Goal: Check status: Check status

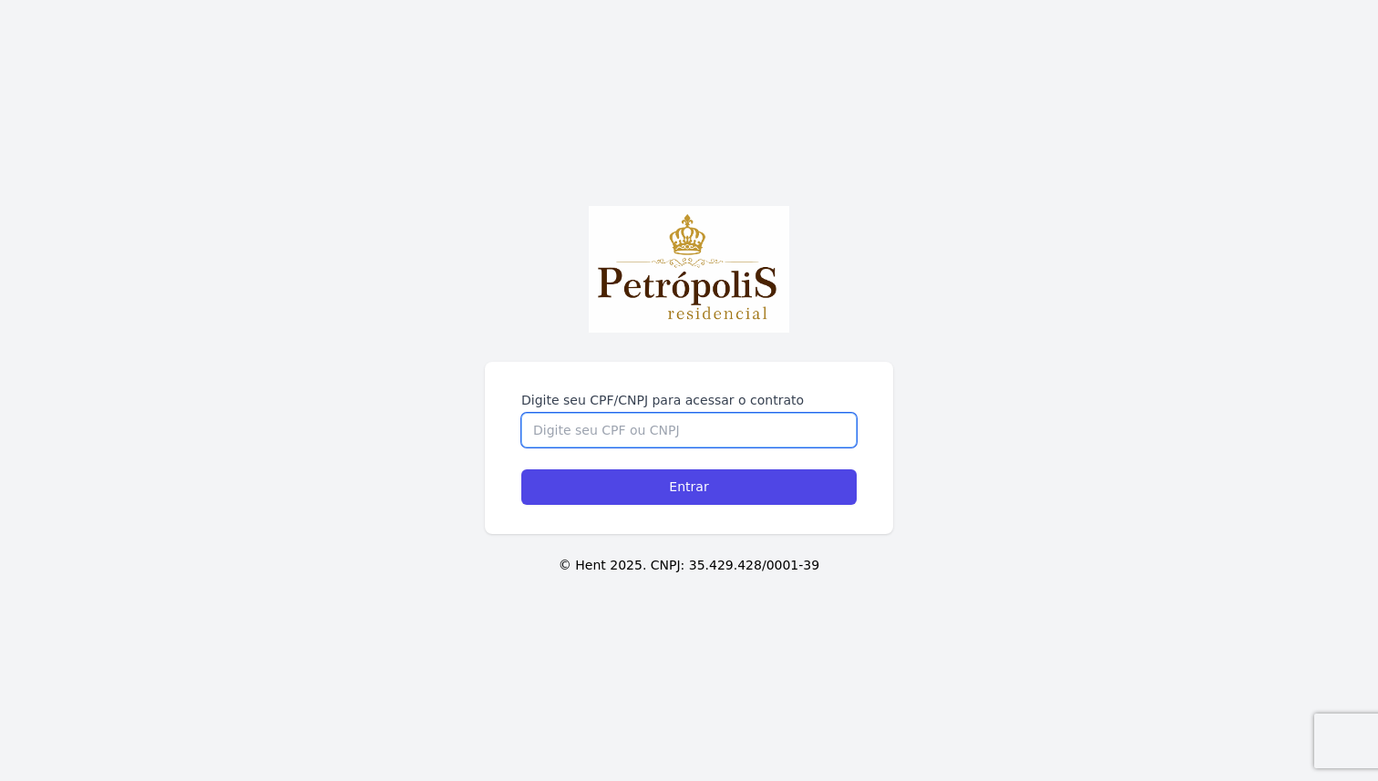
click at [684, 422] on input "Digite seu CPF/CNPJ para acessar o contrato" at bounding box center [688, 430] width 335 height 35
type input "01844867692"
click at [521, 469] on input "Entrar" at bounding box center [688, 487] width 335 height 36
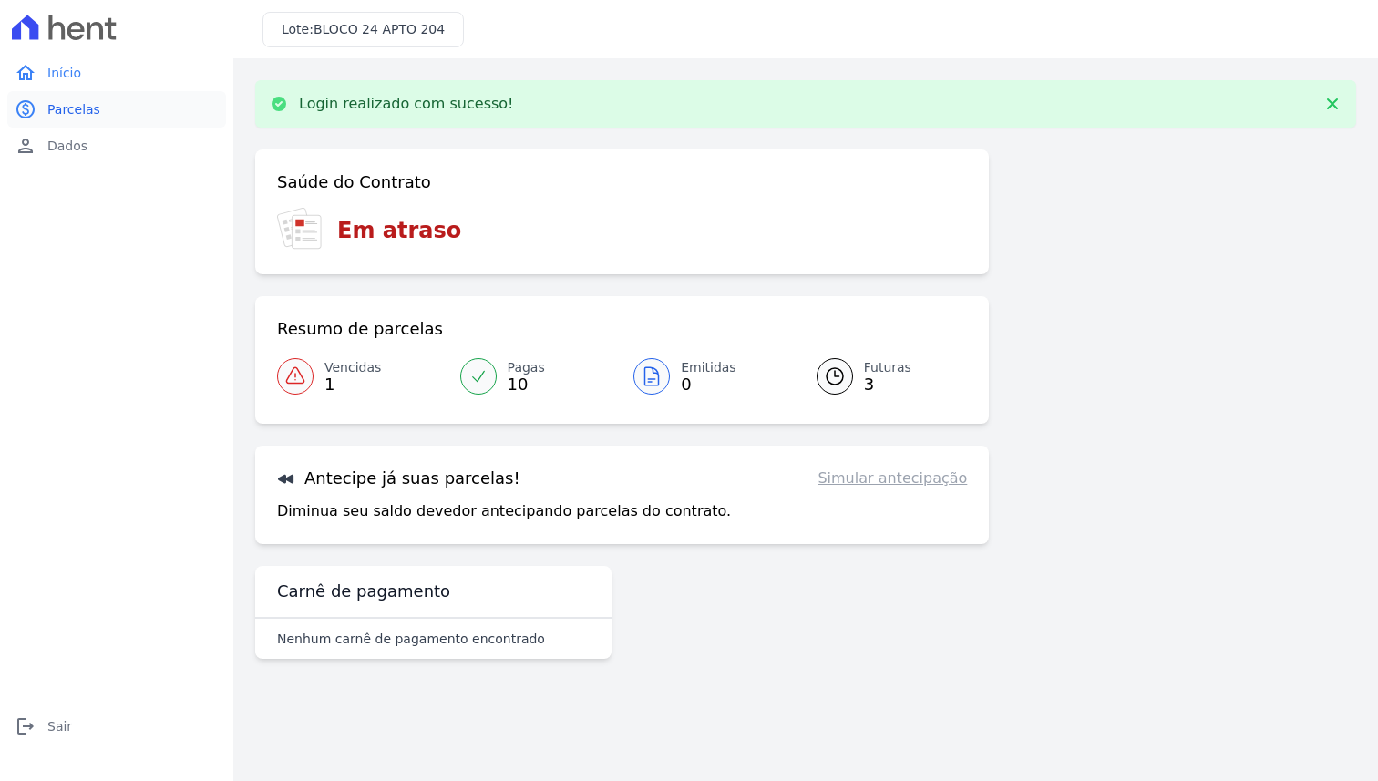
click at [176, 106] on link "paid Parcelas" at bounding box center [116, 109] width 219 height 36
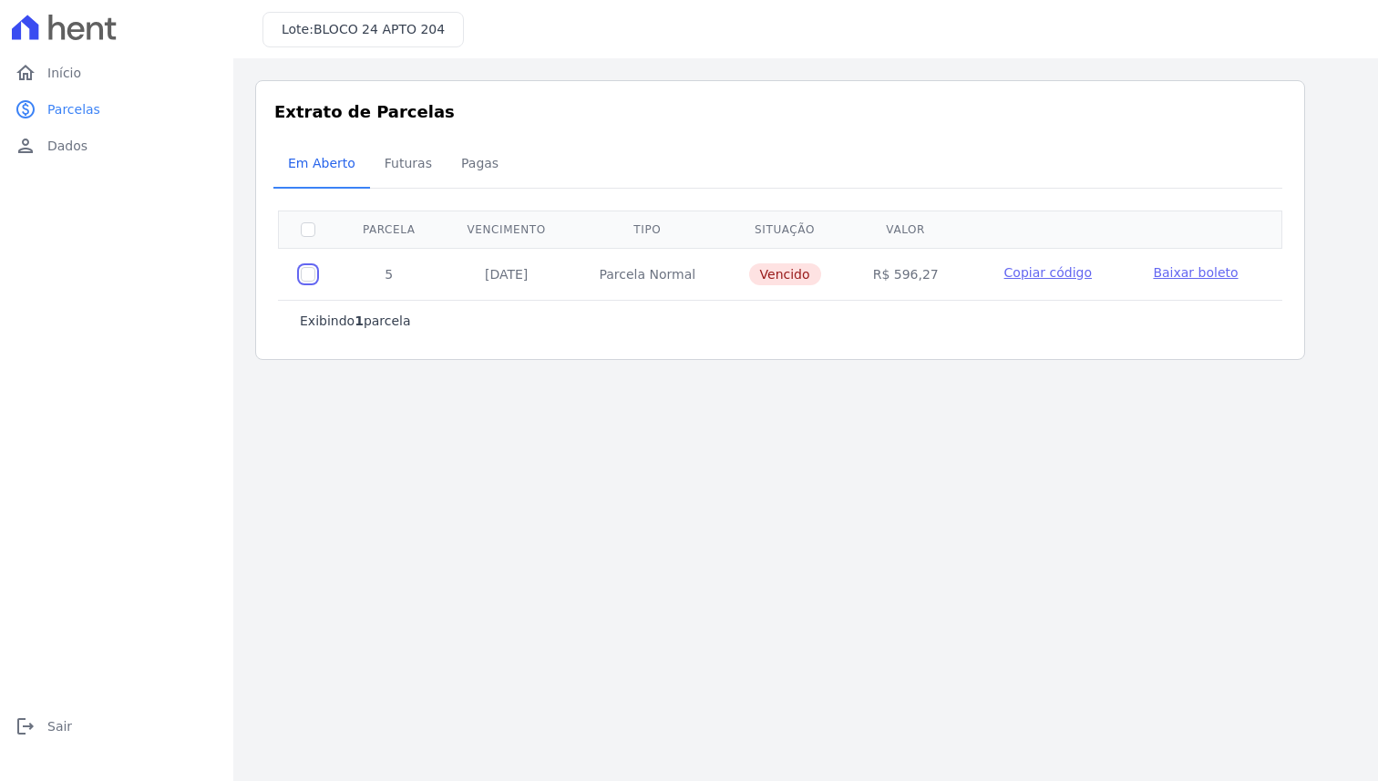
click at [311, 278] on input "checkbox" at bounding box center [308, 274] width 15 height 15
checkbox input "true"
click at [311, 278] on input "checkbox" at bounding box center [308, 274] width 15 height 15
checkbox input "false"
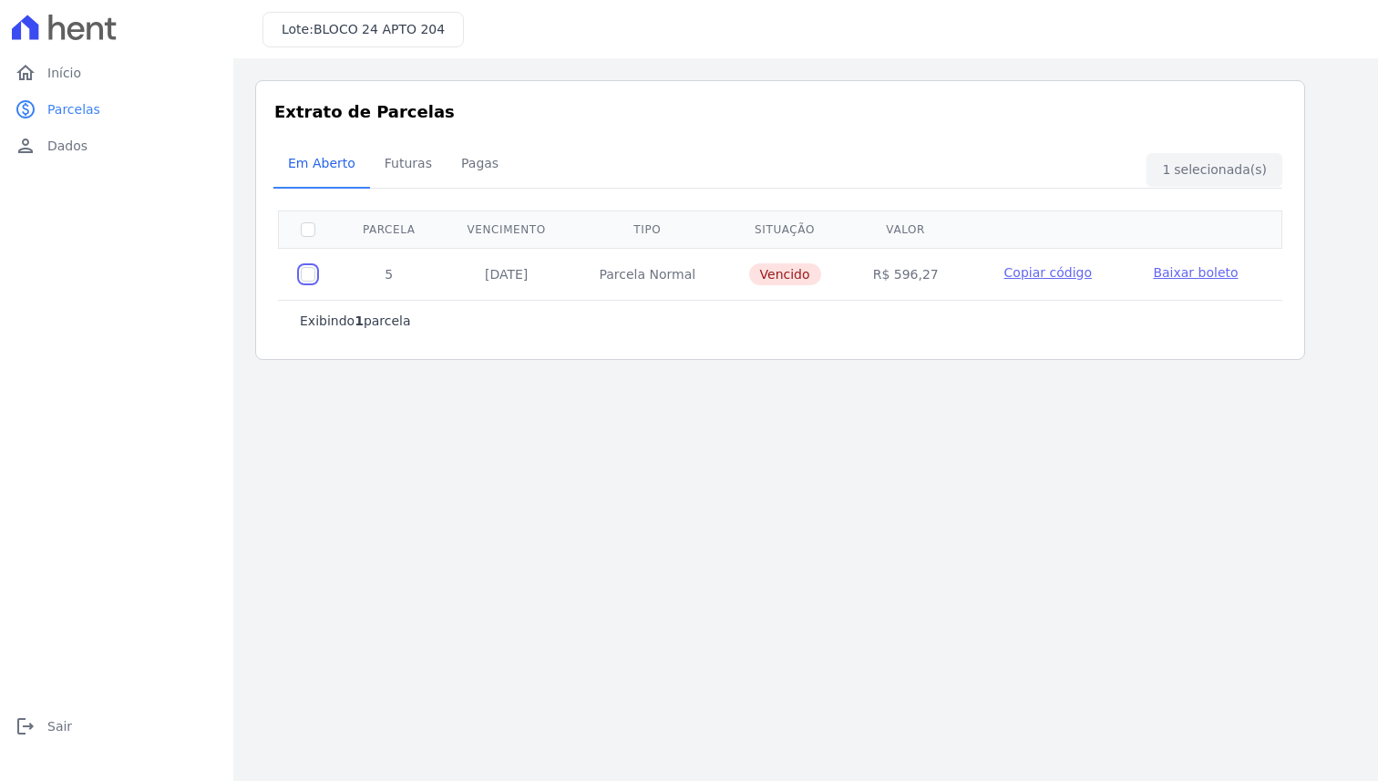
checkbox input "false"
click at [311, 278] on input "checkbox" at bounding box center [308, 274] width 15 height 15
checkbox input "true"
click at [311, 278] on input "checkbox" at bounding box center [308, 274] width 15 height 15
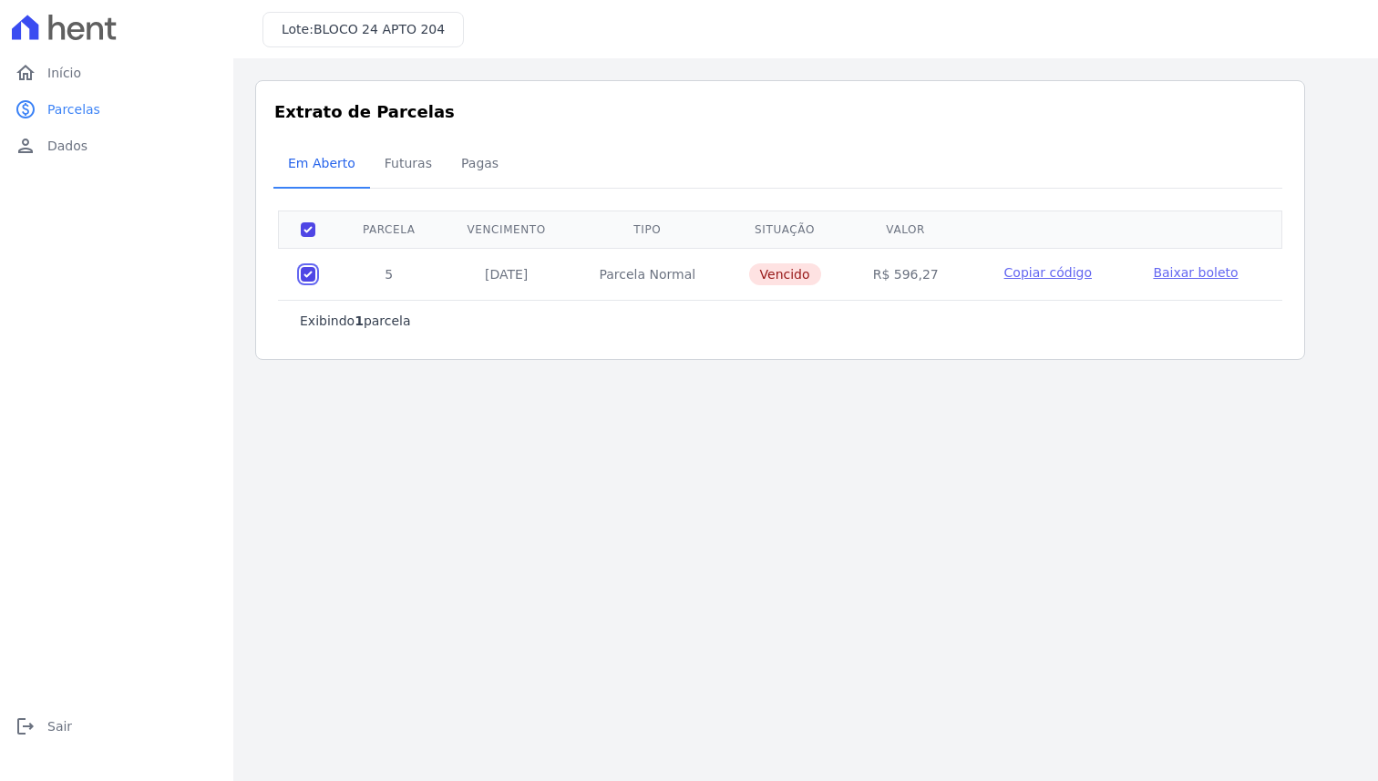
checkbox input "false"
click at [311, 278] on input "checkbox" at bounding box center [308, 274] width 15 height 15
checkbox input "true"
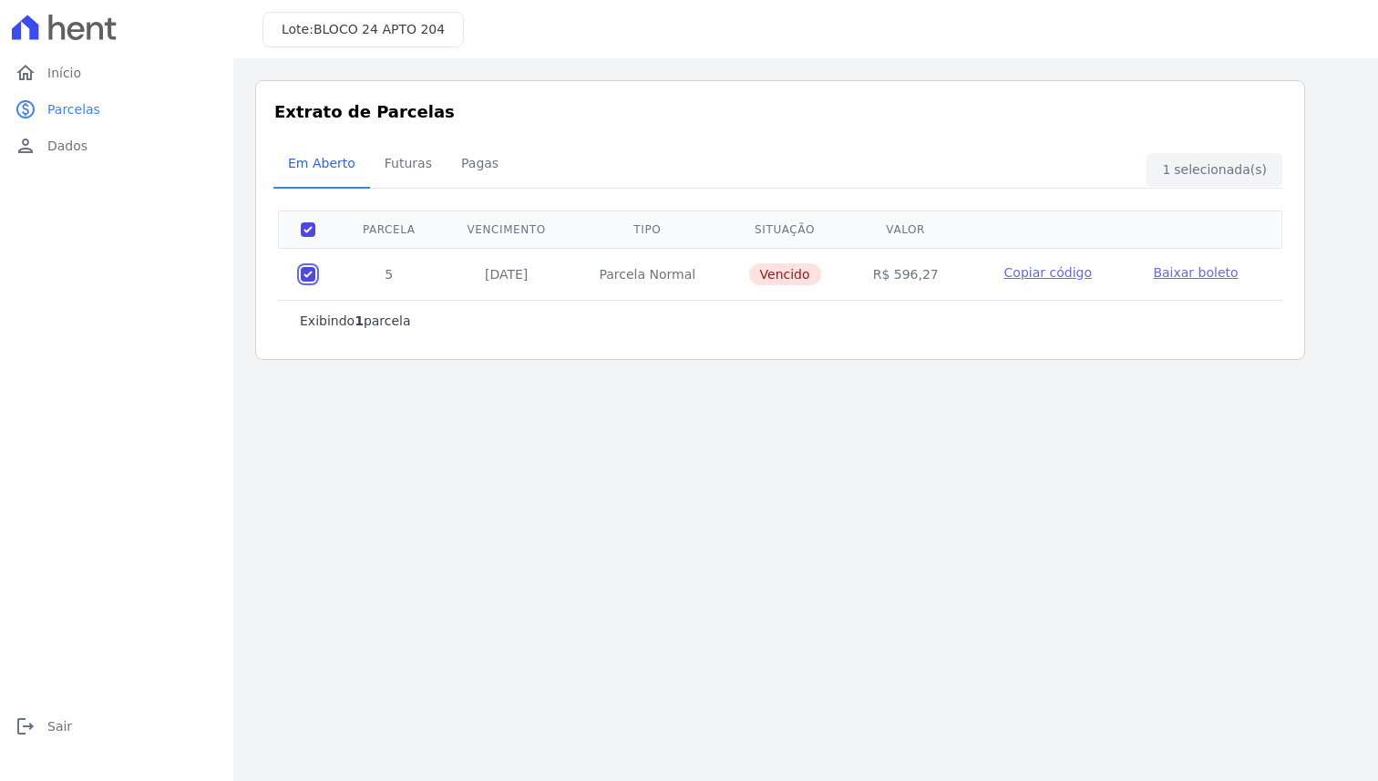
click at [311, 278] on input "checkbox" at bounding box center [308, 274] width 15 height 15
checkbox input "false"
click at [311, 278] on input "checkbox" at bounding box center [308, 274] width 15 height 15
checkbox input "true"
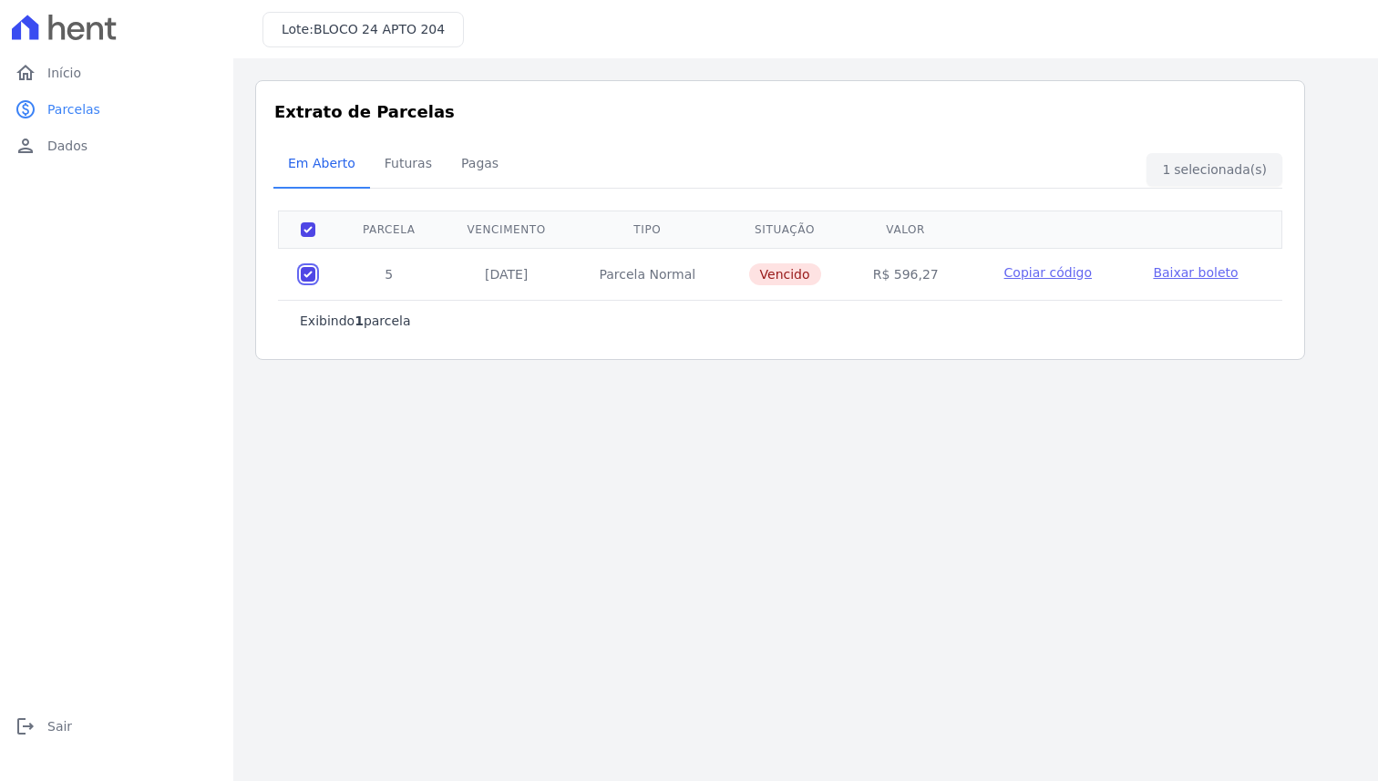
checkbox input "true"
click at [311, 278] on input "checkbox" at bounding box center [308, 274] width 15 height 15
checkbox input "false"
click at [311, 278] on input "checkbox" at bounding box center [308, 274] width 15 height 15
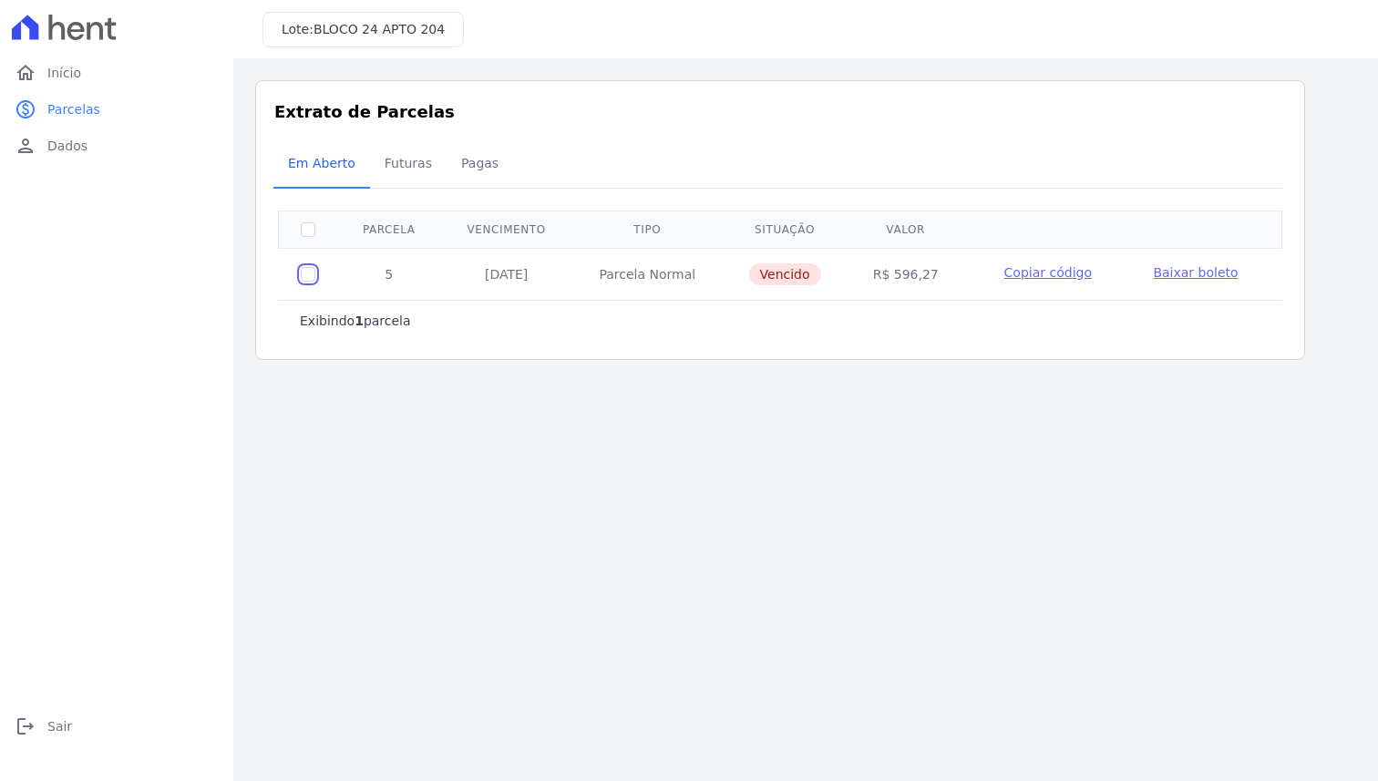
checkbox input "true"
click at [311, 278] on input "checkbox" at bounding box center [308, 274] width 15 height 15
checkbox input "false"
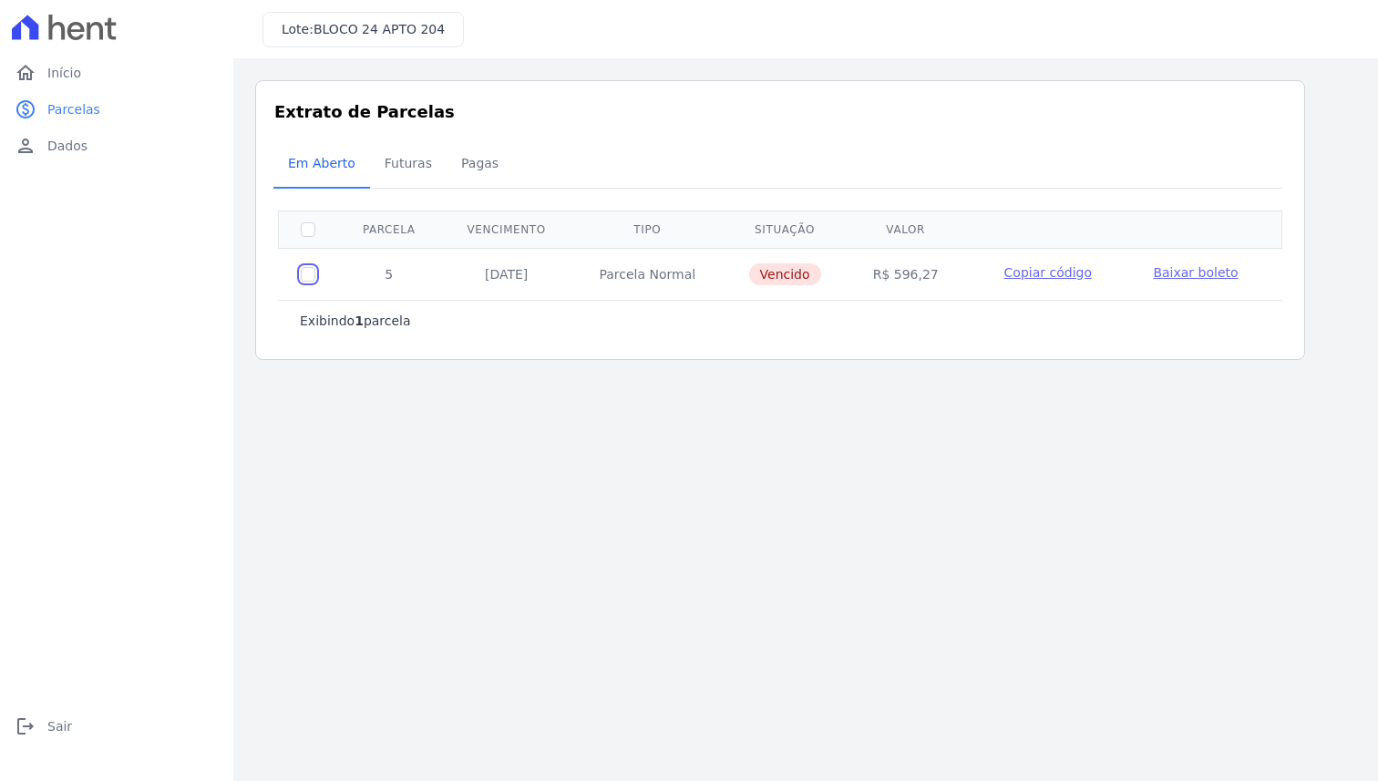
click at [311, 278] on input "checkbox" at bounding box center [308, 274] width 15 height 15
checkbox input "true"
click at [311, 278] on input "checkbox" at bounding box center [308, 274] width 15 height 15
checkbox input "false"
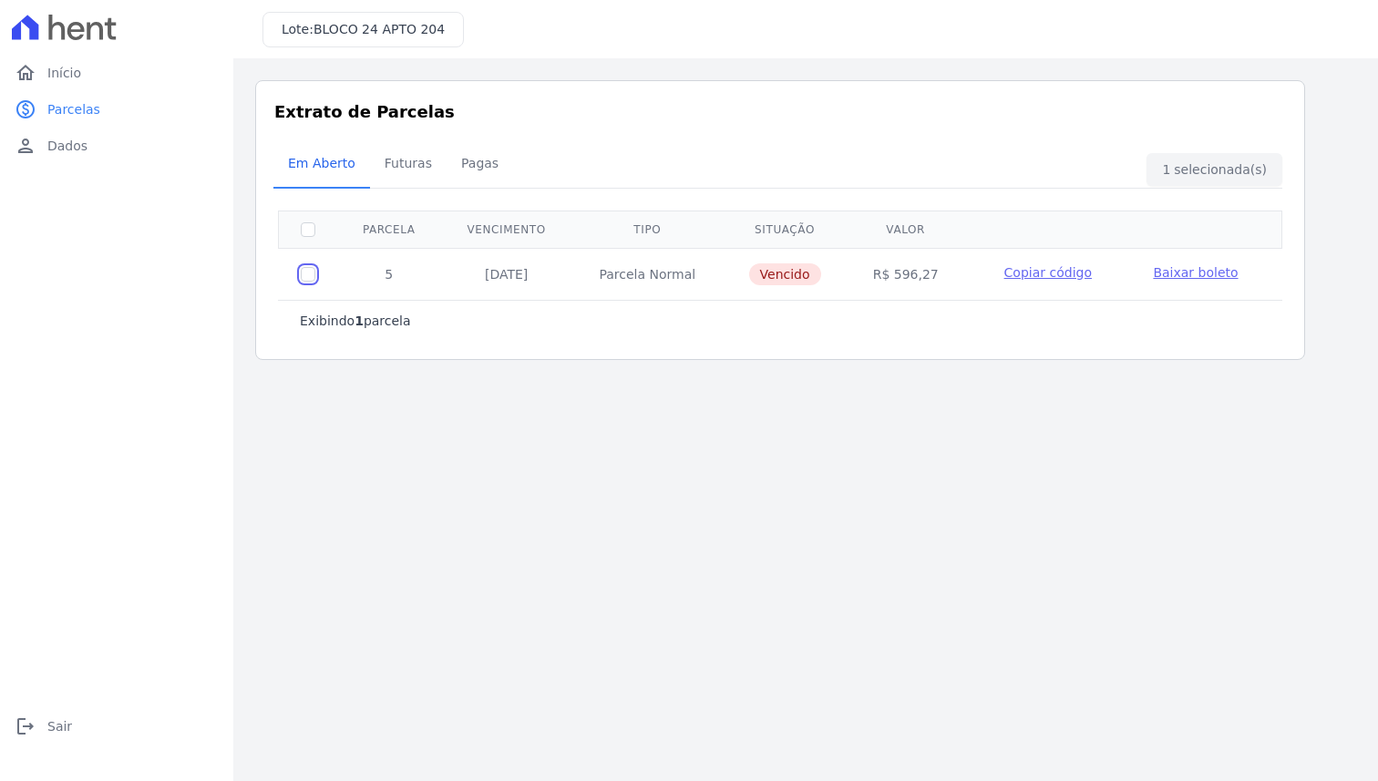
checkbox input "false"
click at [311, 278] on input "checkbox" at bounding box center [308, 274] width 15 height 15
checkbox input "true"
click at [336, 276] on td at bounding box center [308, 274] width 59 height 52
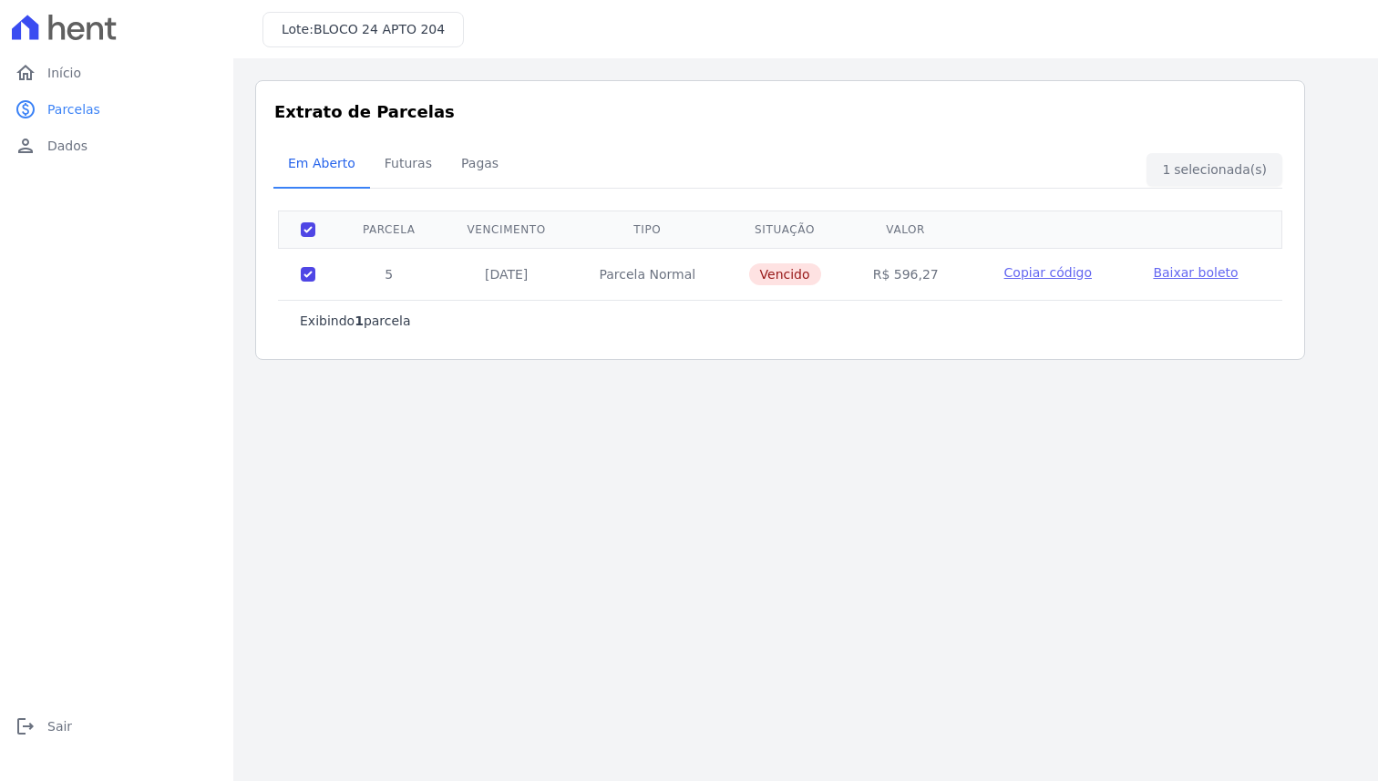
click at [314, 276] on td at bounding box center [308, 274] width 59 height 52
click at [308, 276] on input "checkbox" at bounding box center [308, 274] width 15 height 15
checkbox input "false"
click at [308, 276] on input "checkbox" at bounding box center [308, 274] width 15 height 15
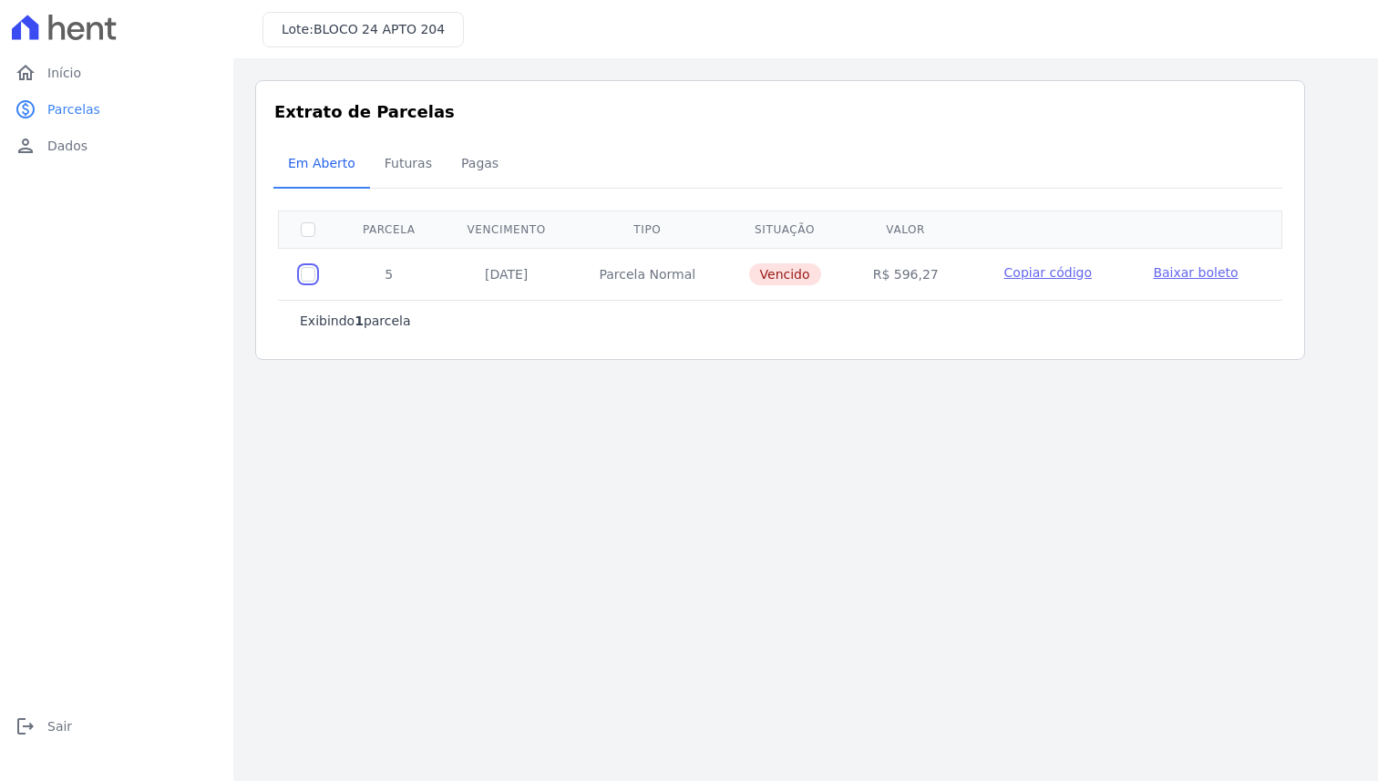
checkbox input "true"
click at [308, 276] on input "checkbox" at bounding box center [308, 274] width 15 height 15
checkbox input "false"
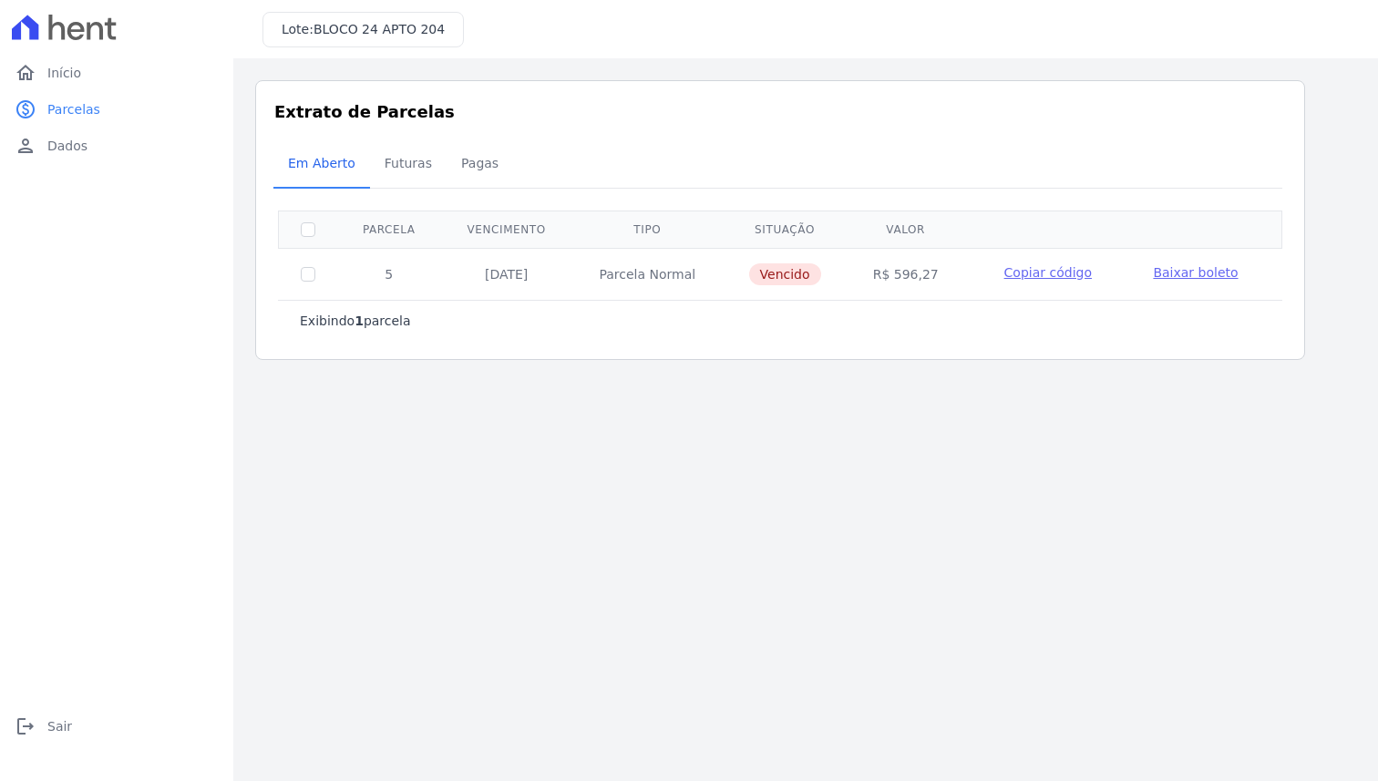
click at [366, 276] on td "5" at bounding box center [389, 274] width 104 height 52
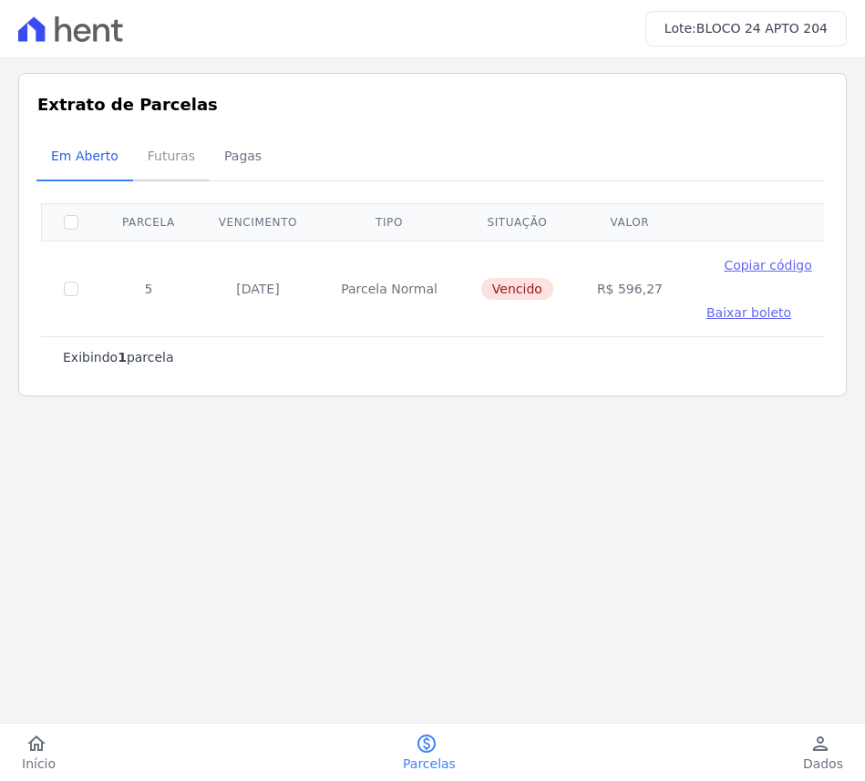
click at [158, 170] on span "Futuras" at bounding box center [171, 156] width 69 height 36
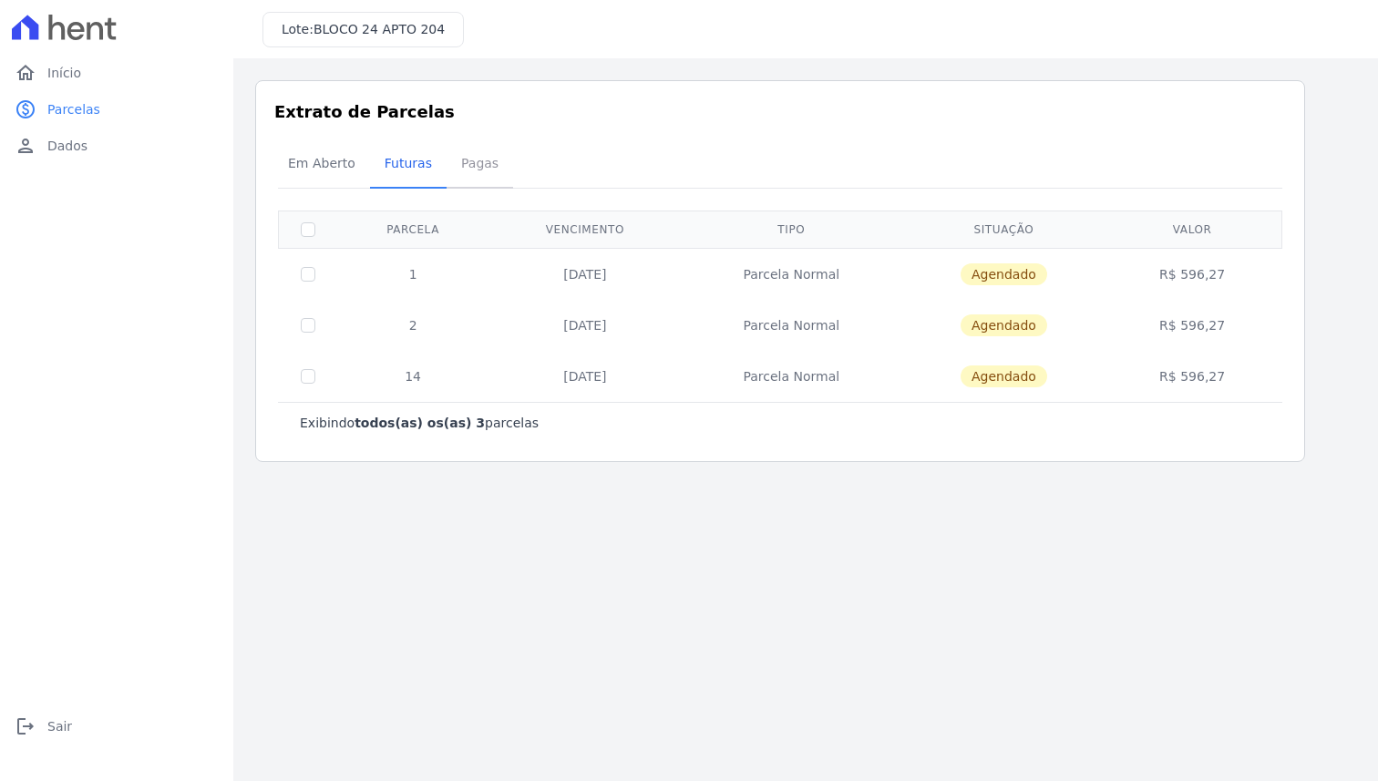
click at [488, 153] on span "Pagas" at bounding box center [479, 163] width 59 height 36
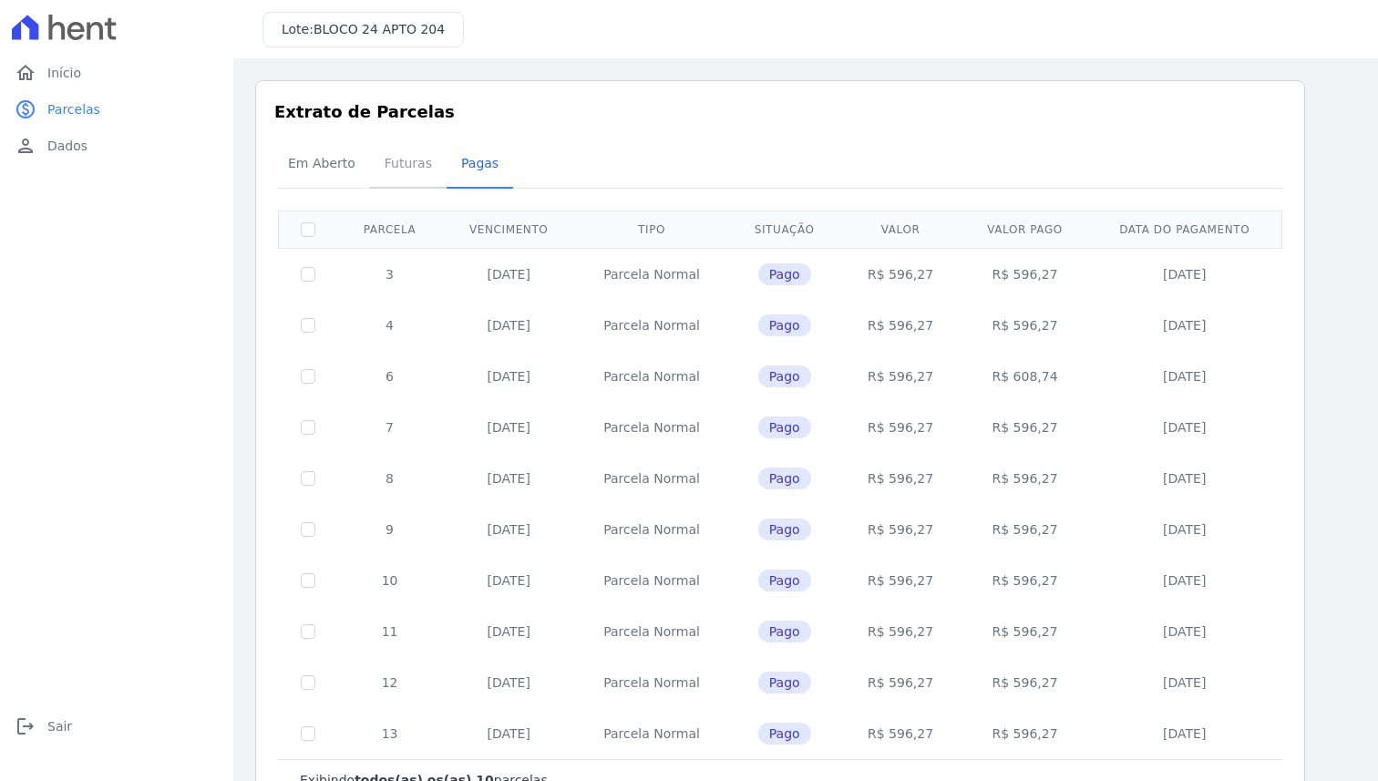
click at [416, 162] on span "Futuras" at bounding box center [408, 163] width 69 height 36
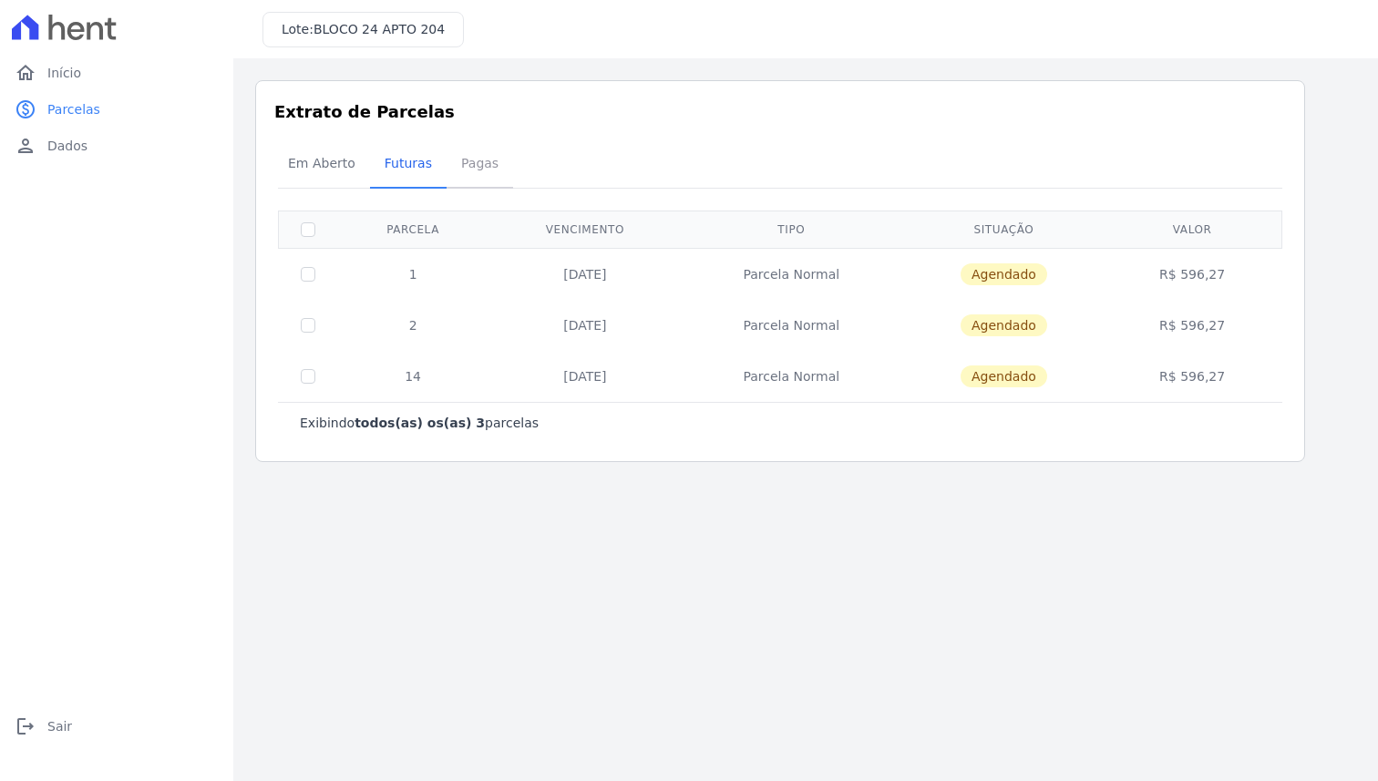
click at [468, 171] on span "Pagas" at bounding box center [479, 163] width 59 height 36
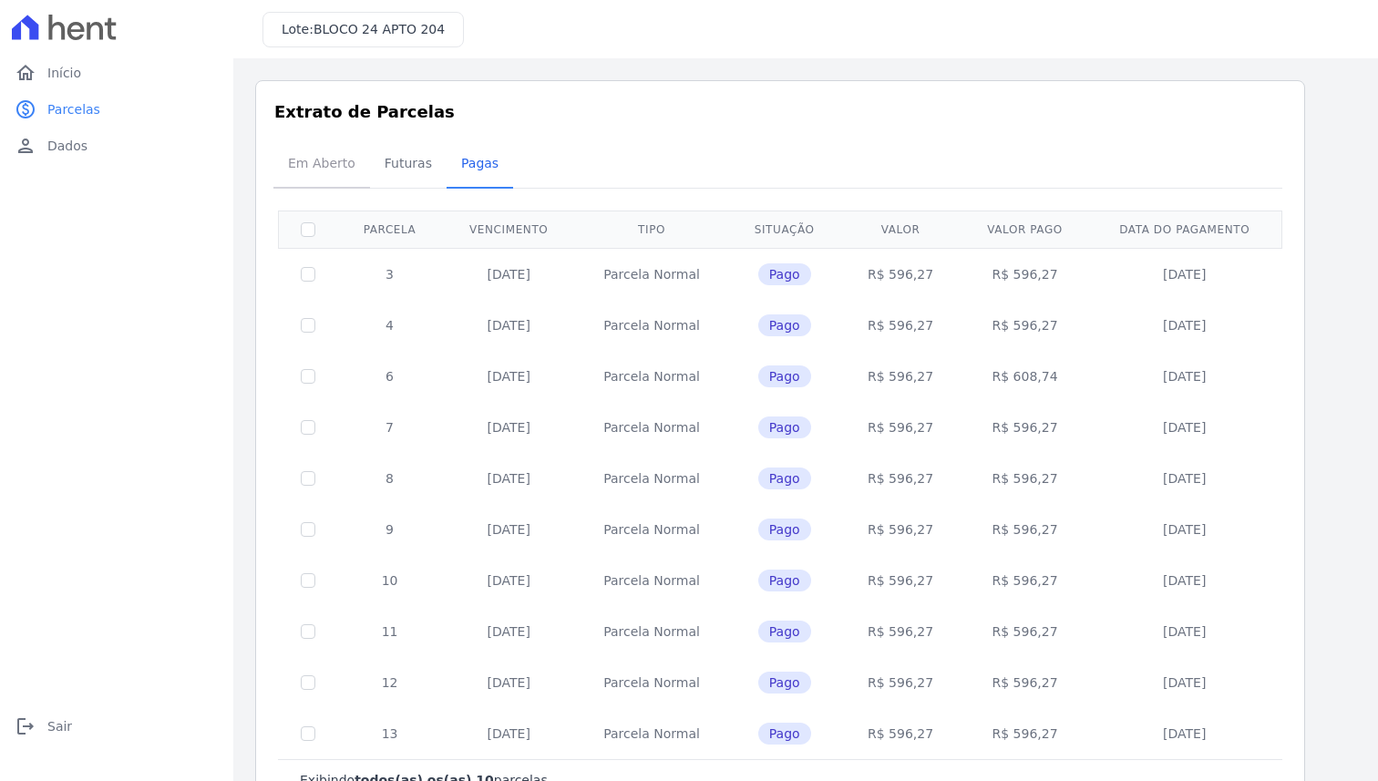
click at [319, 174] on span "Em Aberto" at bounding box center [321, 163] width 89 height 36
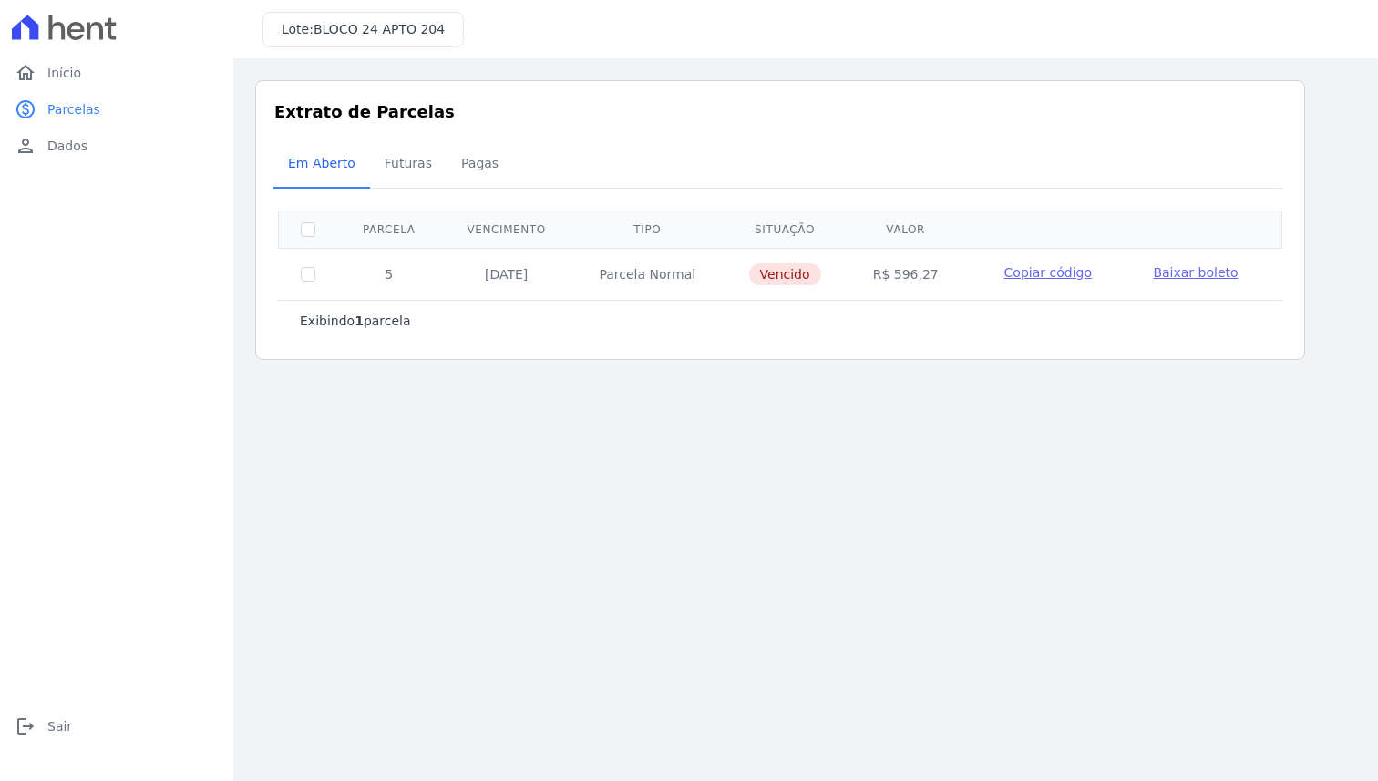
click at [1195, 265] on span "Baixar boleto" at bounding box center [1195, 272] width 85 height 15
